Goal: Check status: Check status

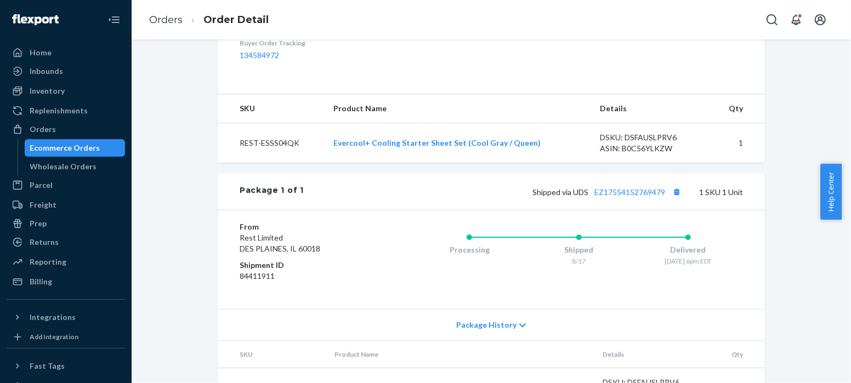
scroll to position [405, 0]
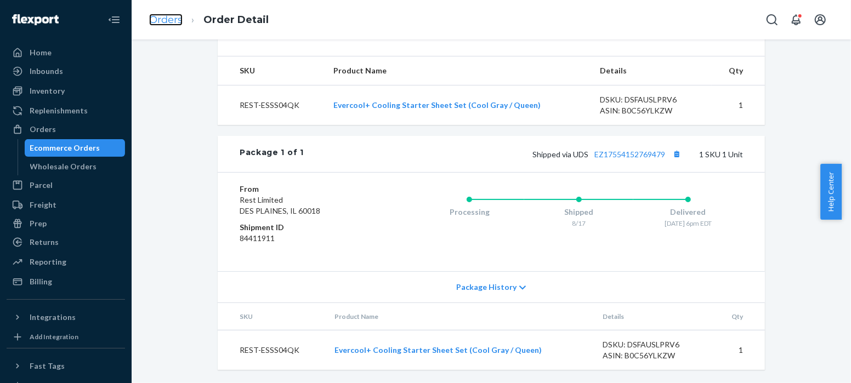
click at [167, 19] on link "Orders" at bounding box center [165, 20] width 33 height 12
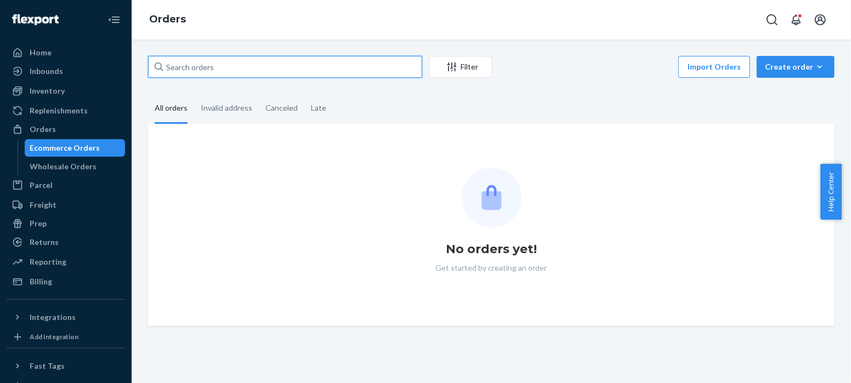
click at [220, 66] on input "text" at bounding box center [285, 67] width 274 height 22
paste input "US25338870"
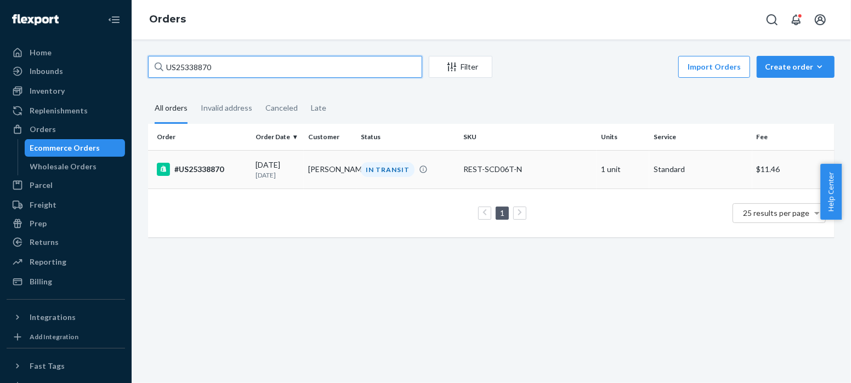
type input "US25338870"
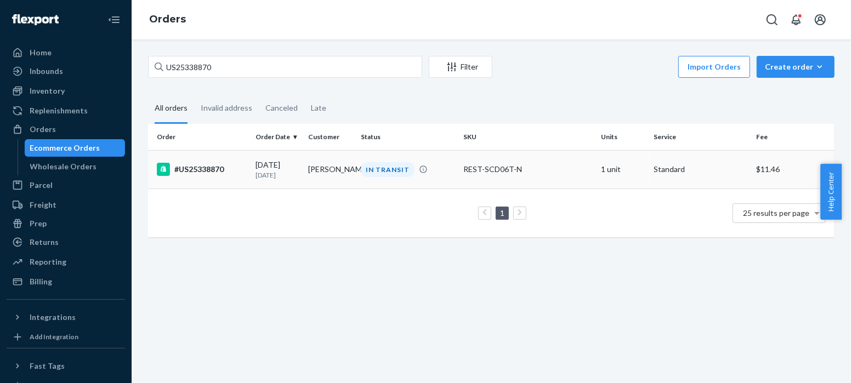
click at [194, 170] on div "#US25338870" at bounding box center [202, 169] width 90 height 13
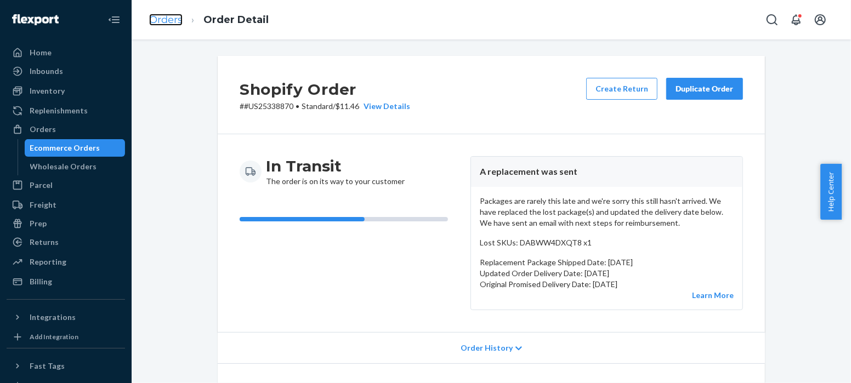
click at [164, 21] on link "Orders" at bounding box center [165, 20] width 33 height 12
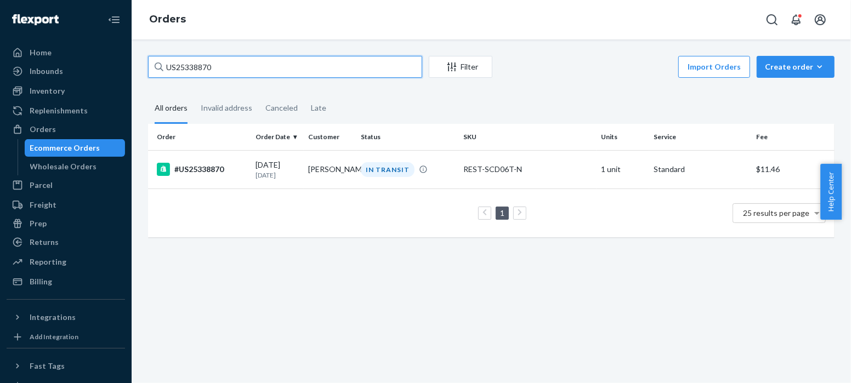
drag, startPoint x: 222, startPoint y: 70, endPoint x: 145, endPoint y: 73, distance: 76.8
click at [145, 73] on div "US25338870 Filter Import Orders Create order Ecommerce order Removal order All …" at bounding box center [491, 152] width 703 height 192
paste input "766"
type input "US25338766"
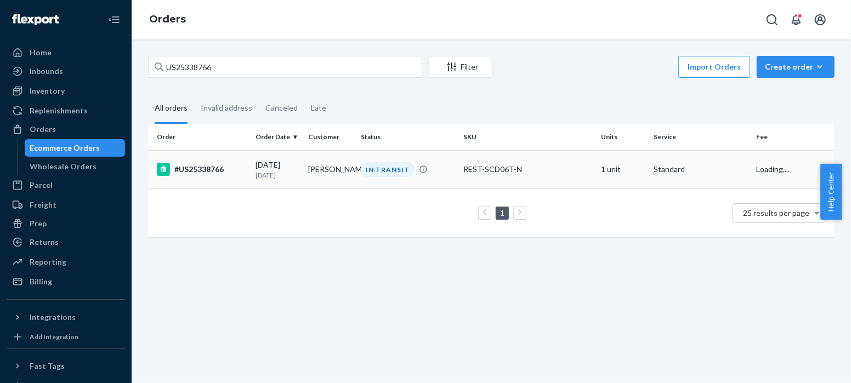
click at [202, 166] on div "#US25338766" at bounding box center [202, 169] width 90 height 13
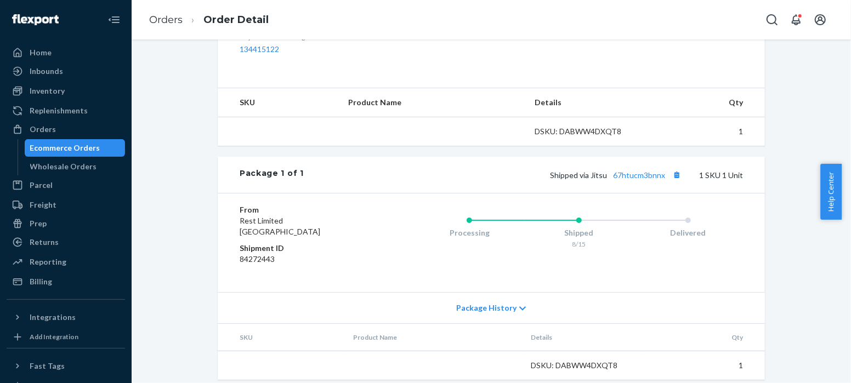
scroll to position [383, 0]
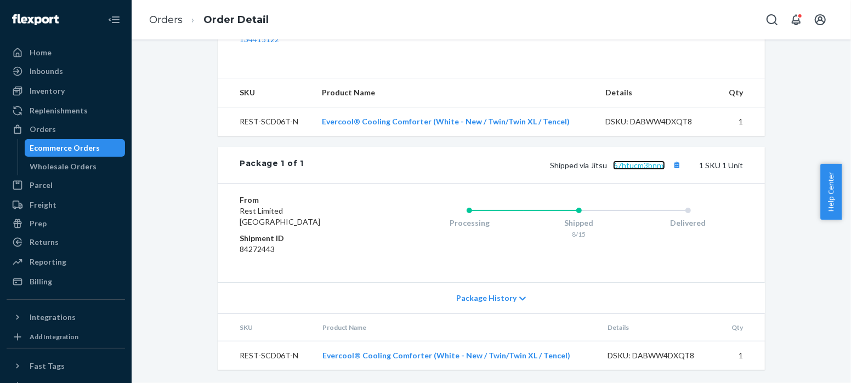
click at [641, 168] on link "67htucm3bnnx" at bounding box center [639, 165] width 52 height 9
click at [170, 21] on link "Orders" at bounding box center [165, 20] width 33 height 12
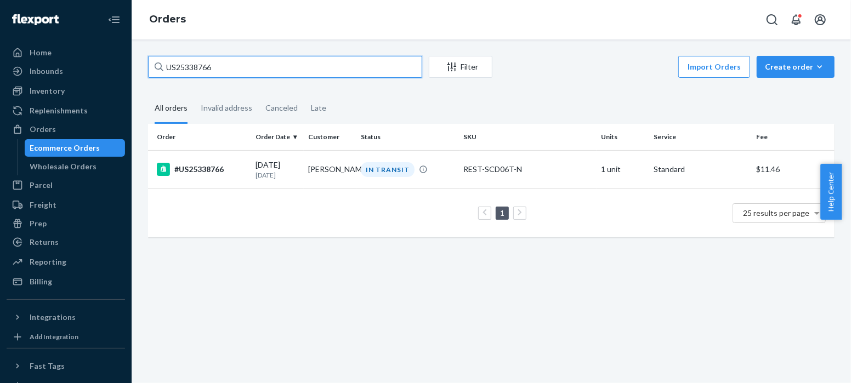
drag, startPoint x: 229, startPoint y: 67, endPoint x: 138, endPoint y: 62, distance: 91.1
click at [138, 62] on div "US25338766 Filter Import Orders Create order Ecommerce order Removal order All …" at bounding box center [491, 211] width 719 height 344
paste input "PD269189"
type input "PD2691896"
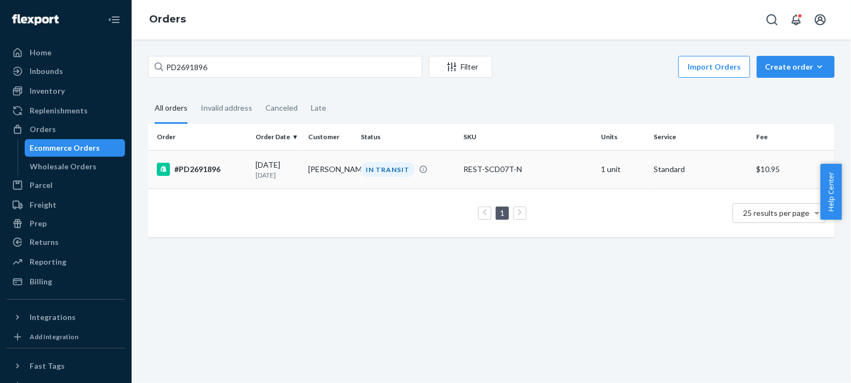
click at [196, 171] on div "#PD2691896" at bounding box center [202, 169] width 90 height 13
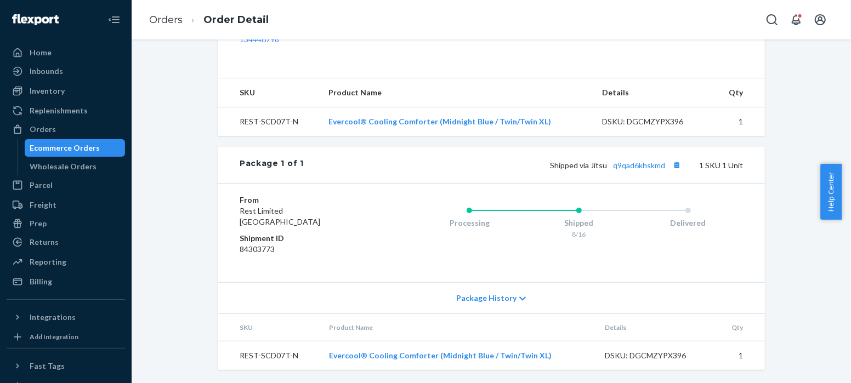
scroll to position [383, 0]
click at [628, 167] on link "q9qad6khskmd" at bounding box center [639, 165] width 52 height 9
click at [166, 20] on link "Orders" at bounding box center [165, 20] width 33 height 12
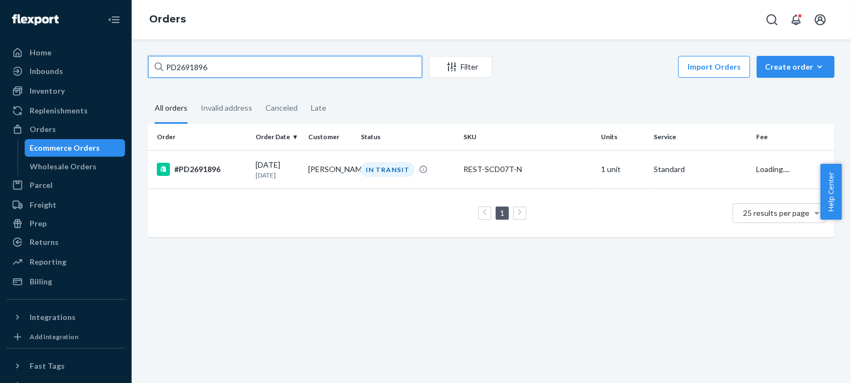
drag, startPoint x: 219, startPoint y: 69, endPoint x: 144, endPoint y: 68, distance: 74.5
click at [144, 68] on div "PD2691896 Filter Import Orders Create order Ecommerce order Removal order All o…" at bounding box center [491, 152] width 703 height 192
paste input "US25339013"
type input "US25339013"
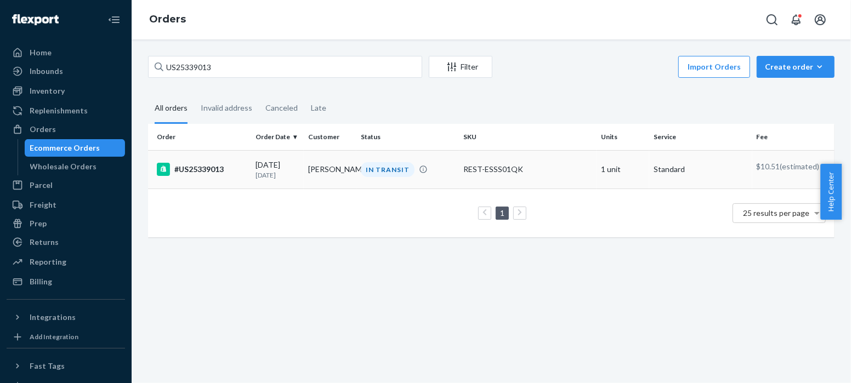
click at [203, 169] on div "#US25339013" at bounding box center [202, 169] width 90 height 13
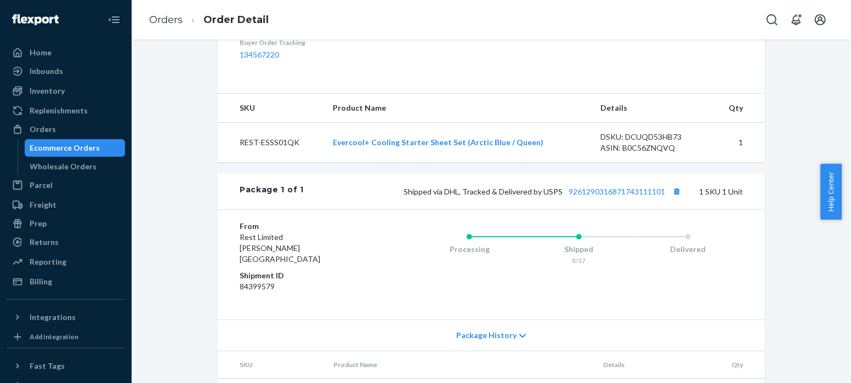
scroll to position [405, 0]
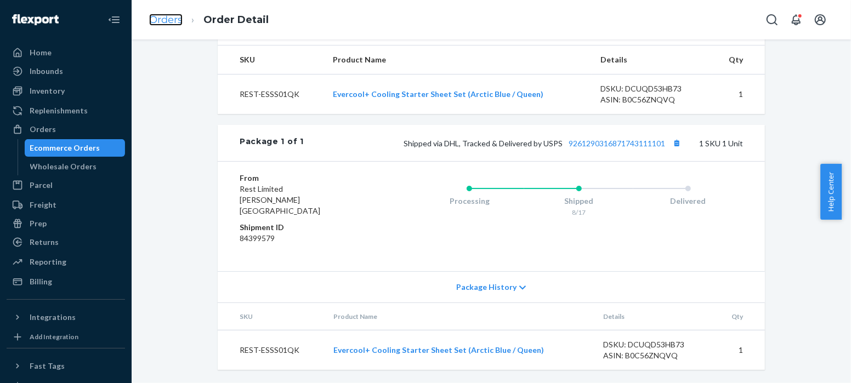
click at [166, 19] on link "Orders" at bounding box center [165, 20] width 33 height 12
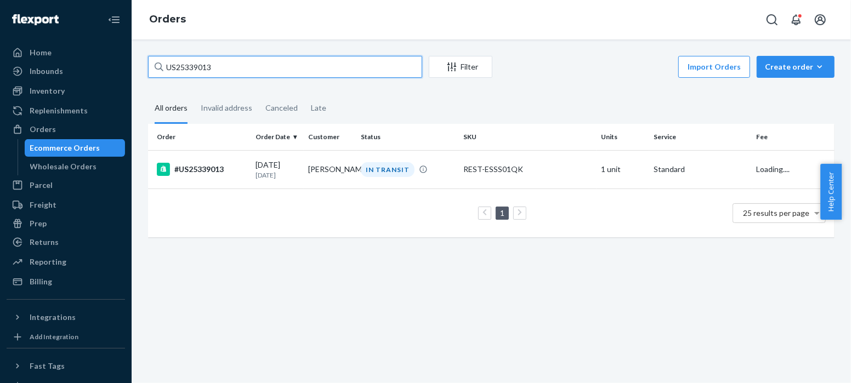
drag, startPoint x: 222, startPoint y: 61, endPoint x: 145, endPoint y: 64, distance: 76.8
click at [145, 64] on div "US25339013 Filter Import Orders Create order Ecommerce order Removal order All …" at bounding box center [491, 152] width 703 height 192
paste input "447"
type input "US25339447"
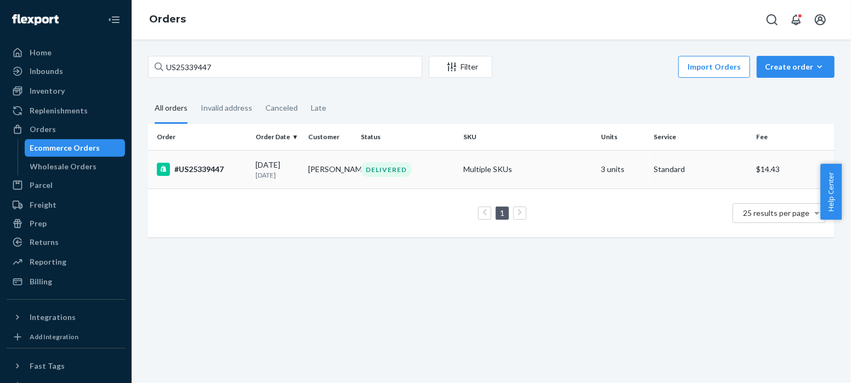
click at [197, 167] on div "#US25339447" at bounding box center [202, 169] width 90 height 13
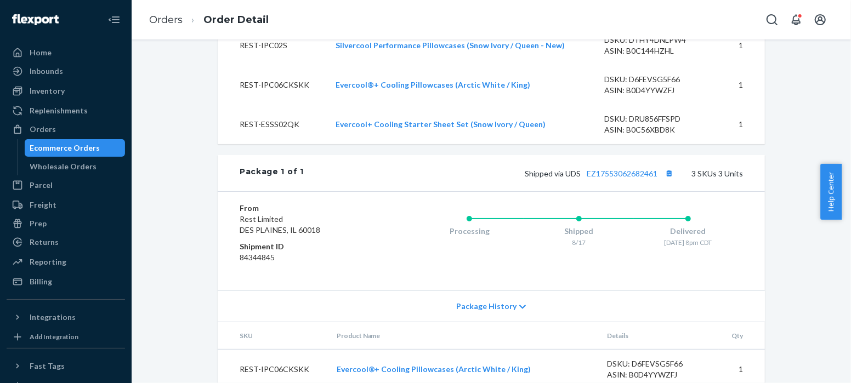
scroll to position [508, 0]
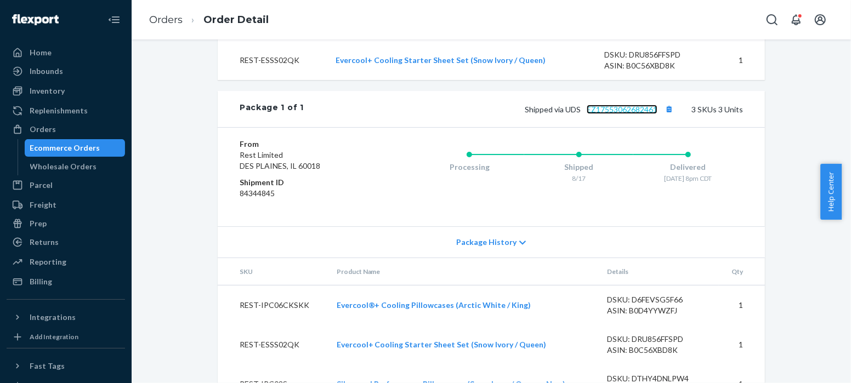
click at [604, 114] on link "EZ17553062682461" at bounding box center [621, 109] width 71 height 9
click at [168, 21] on link "Orders" at bounding box center [165, 20] width 33 height 12
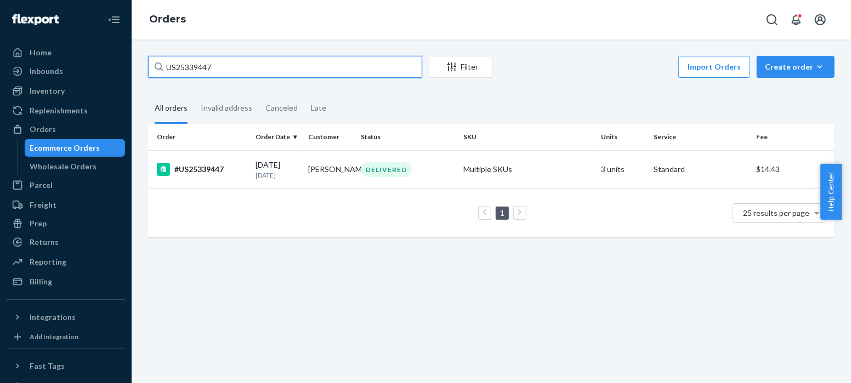
drag, startPoint x: 226, startPoint y: 67, endPoint x: 156, endPoint y: 69, distance: 70.2
click at [156, 69] on div "US25339447" at bounding box center [285, 67] width 274 height 22
paste input "40301"
type input "US25340301"
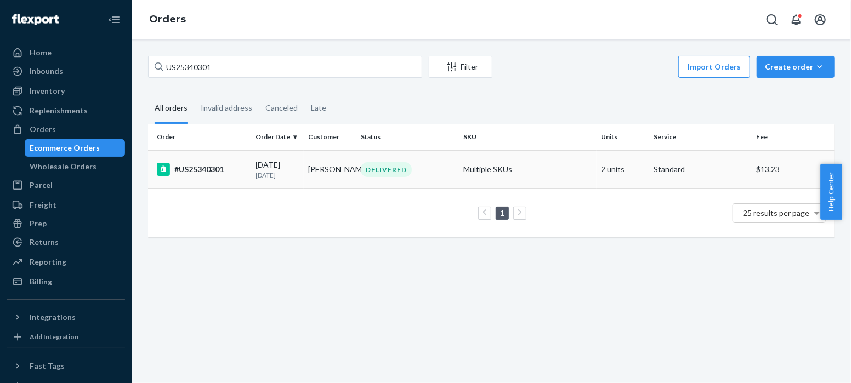
click at [201, 165] on div "#US25340301" at bounding box center [202, 169] width 90 height 13
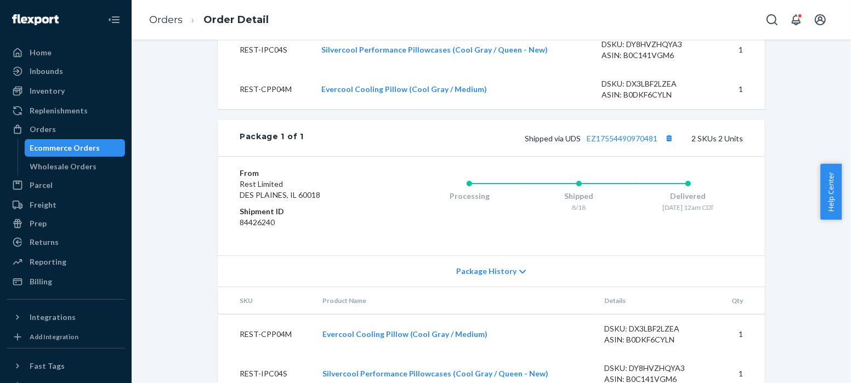
scroll to position [440, 0]
click at [645, 143] on link "EZ17554490970481" at bounding box center [621, 137] width 71 height 9
click at [162, 21] on link "Orders" at bounding box center [165, 20] width 33 height 12
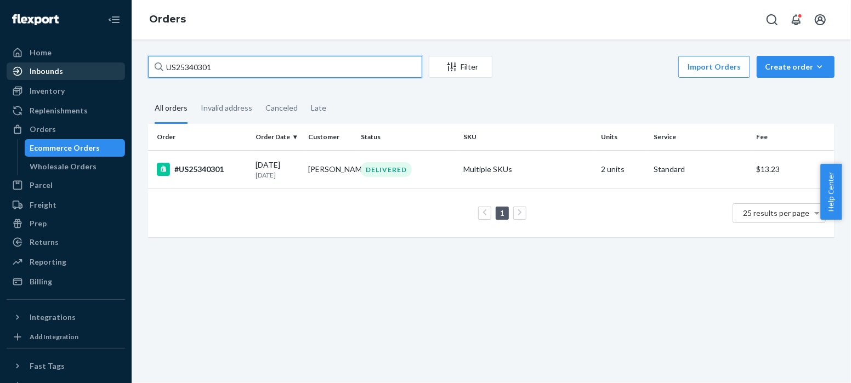
drag, startPoint x: 222, startPoint y: 66, endPoint x: 96, endPoint y: 69, distance: 125.6
click at [96, 69] on div "Home Inbounds Shipping Plans Problems Inventory Products Replenishments Orders …" at bounding box center [425, 191] width 851 height 383
paste input "66"
type input "US25340366"
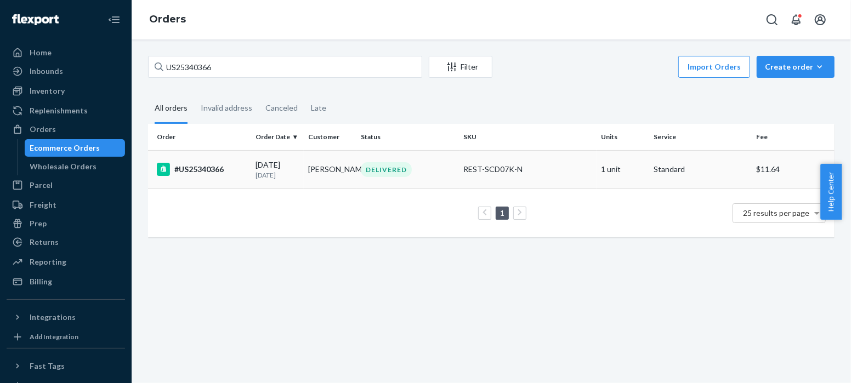
click at [210, 165] on div "#US25340366" at bounding box center [202, 169] width 90 height 13
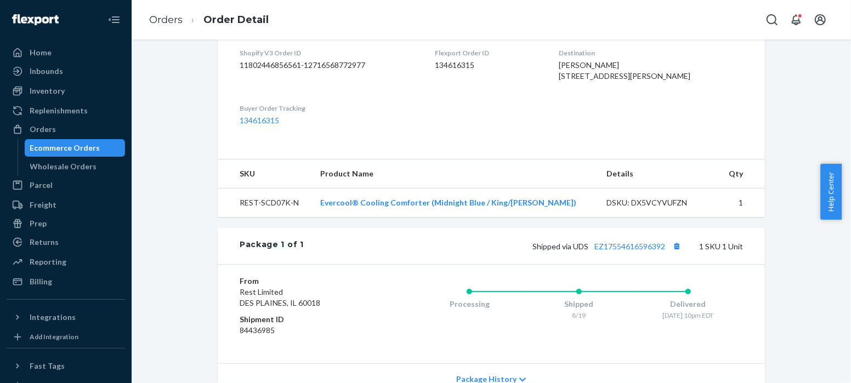
scroll to position [383, 0]
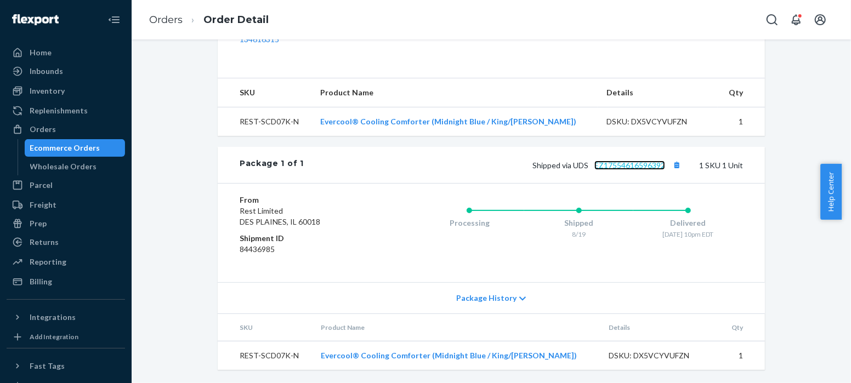
click at [643, 167] on link "EZ17554616596392" at bounding box center [629, 165] width 71 height 9
click at [171, 16] on link "Orders" at bounding box center [165, 20] width 33 height 12
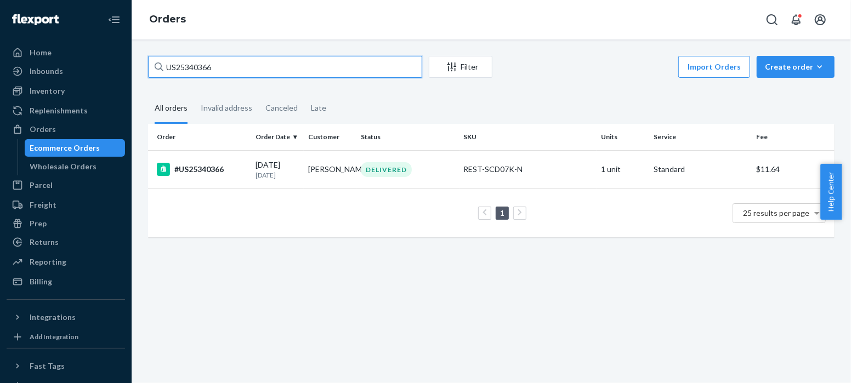
drag, startPoint x: 223, startPoint y: 66, endPoint x: 129, endPoint y: 71, distance: 93.3
click at [129, 71] on div "Home Inbounds Shipping Plans Problems Inventory Products Replenishments Orders …" at bounding box center [425, 191] width 851 height 383
paste input "79"
type input "US25340379"
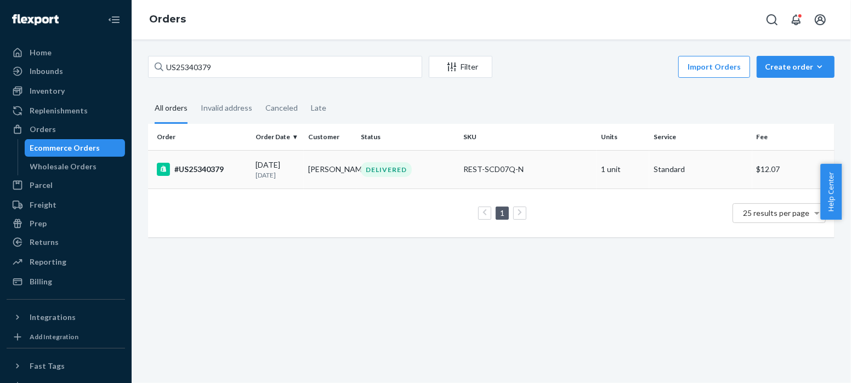
click at [206, 167] on div "#US25340379" at bounding box center [202, 169] width 90 height 13
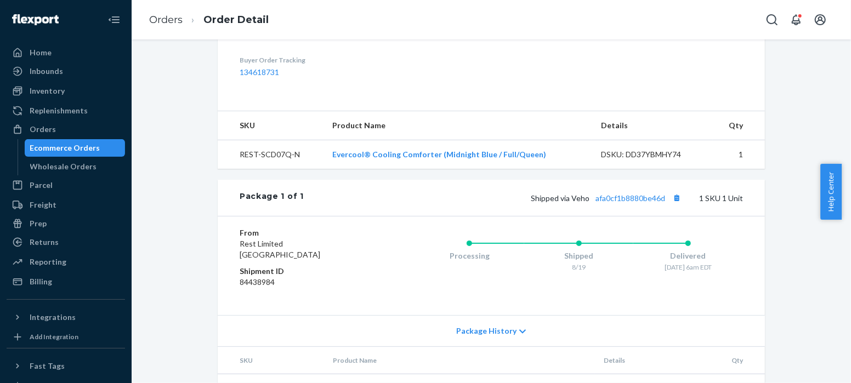
scroll to position [383, 0]
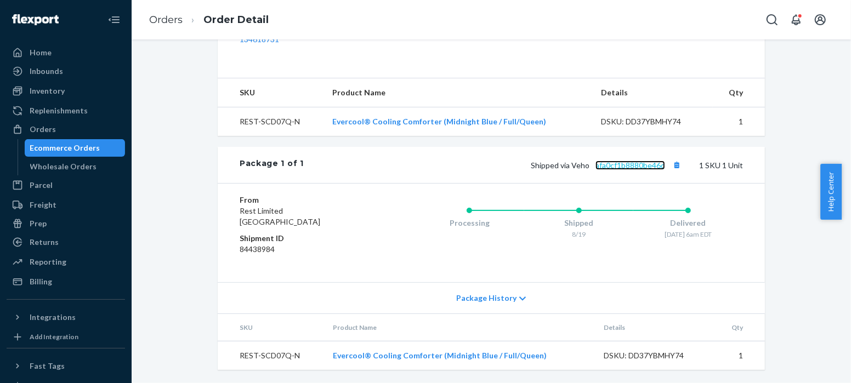
click at [645, 166] on link "afa0cf1b8880be46d" at bounding box center [630, 165] width 70 height 9
